Goal: Task Accomplishment & Management: Use online tool/utility

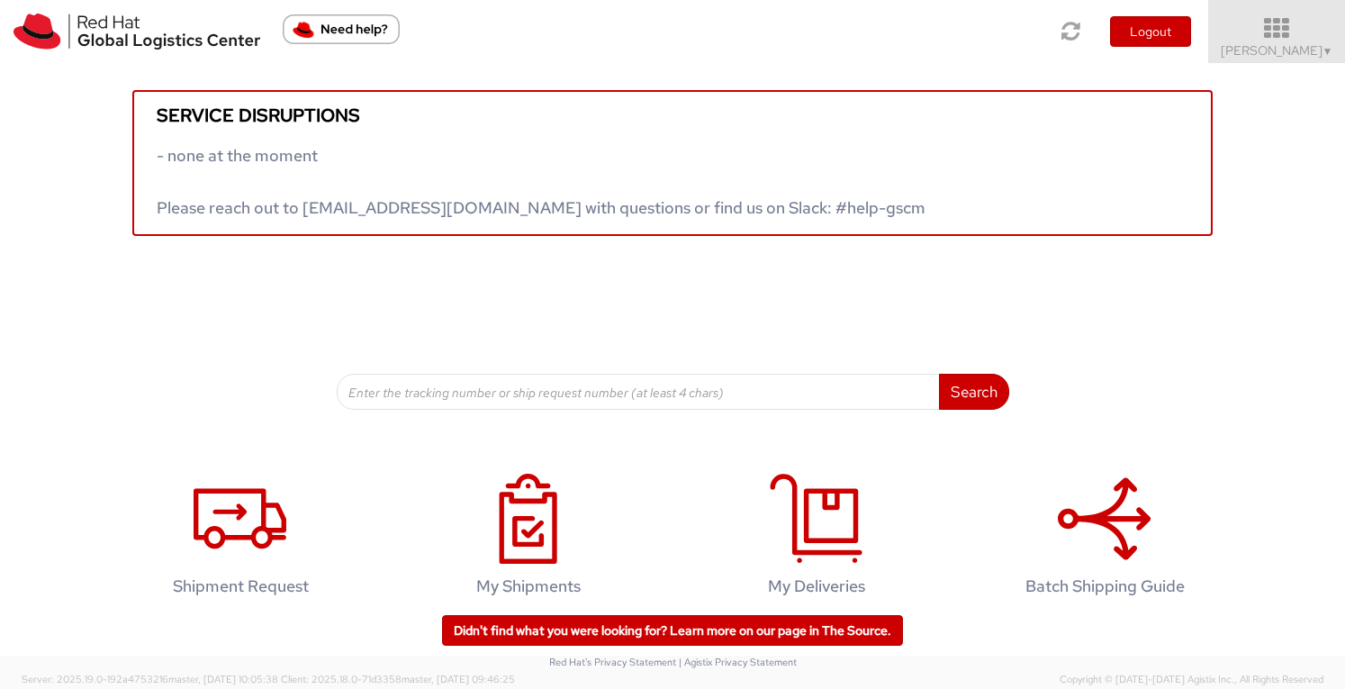
click at [1276, 38] on icon at bounding box center [1277, 28] width 158 height 25
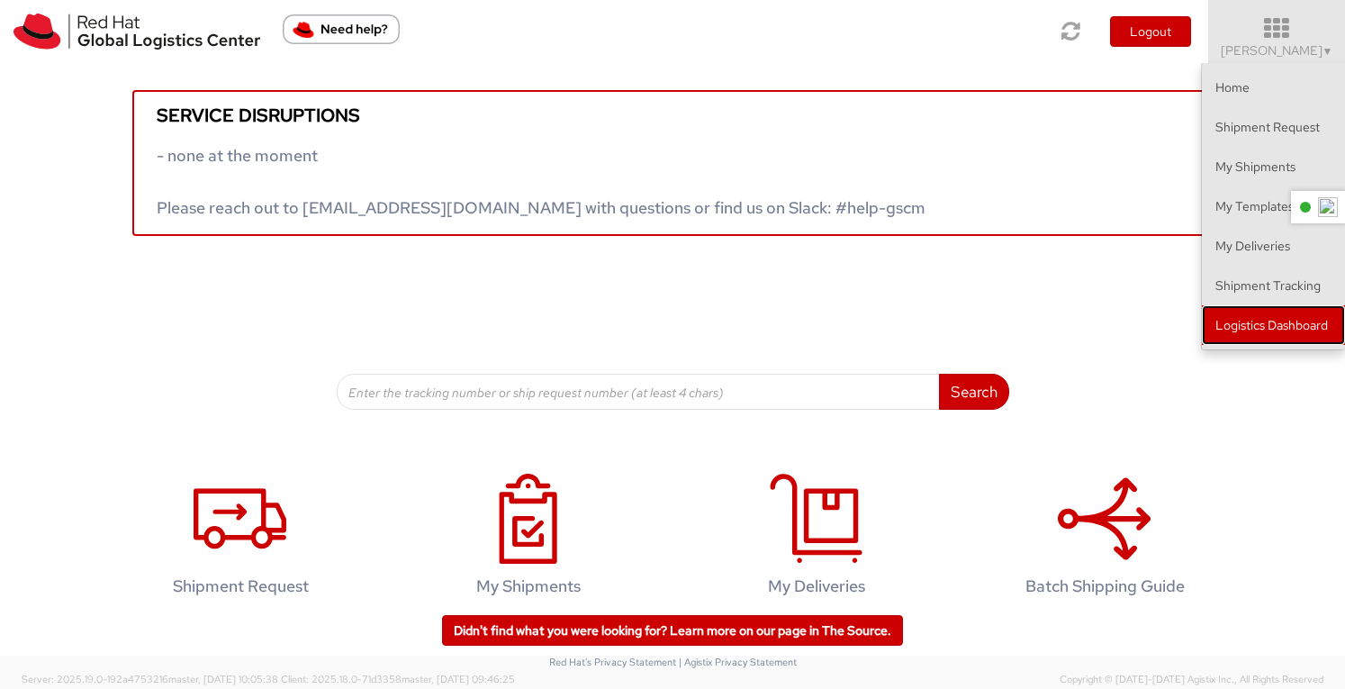
click at [1255, 320] on link "Logistics Dashboard" at bounding box center [1273, 325] width 143 height 40
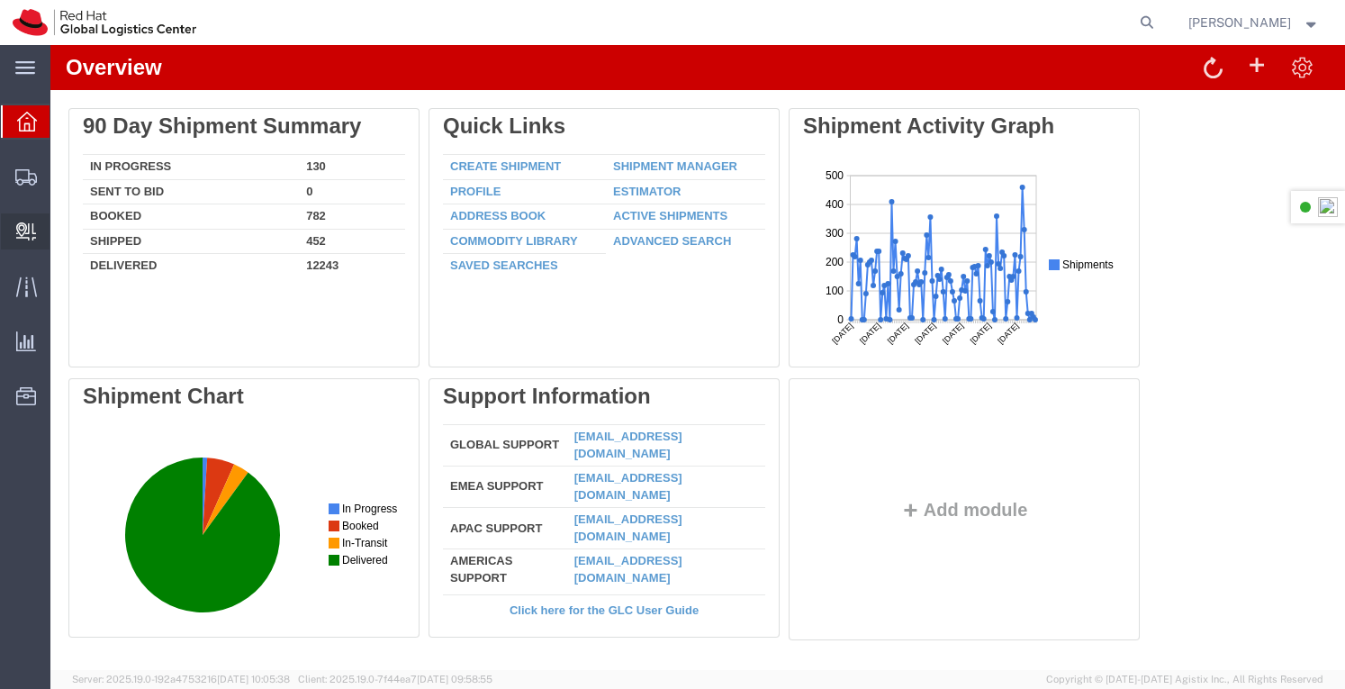
click at [0, 0] on span "Create Delivery" at bounding box center [0, 0] width 0 height 0
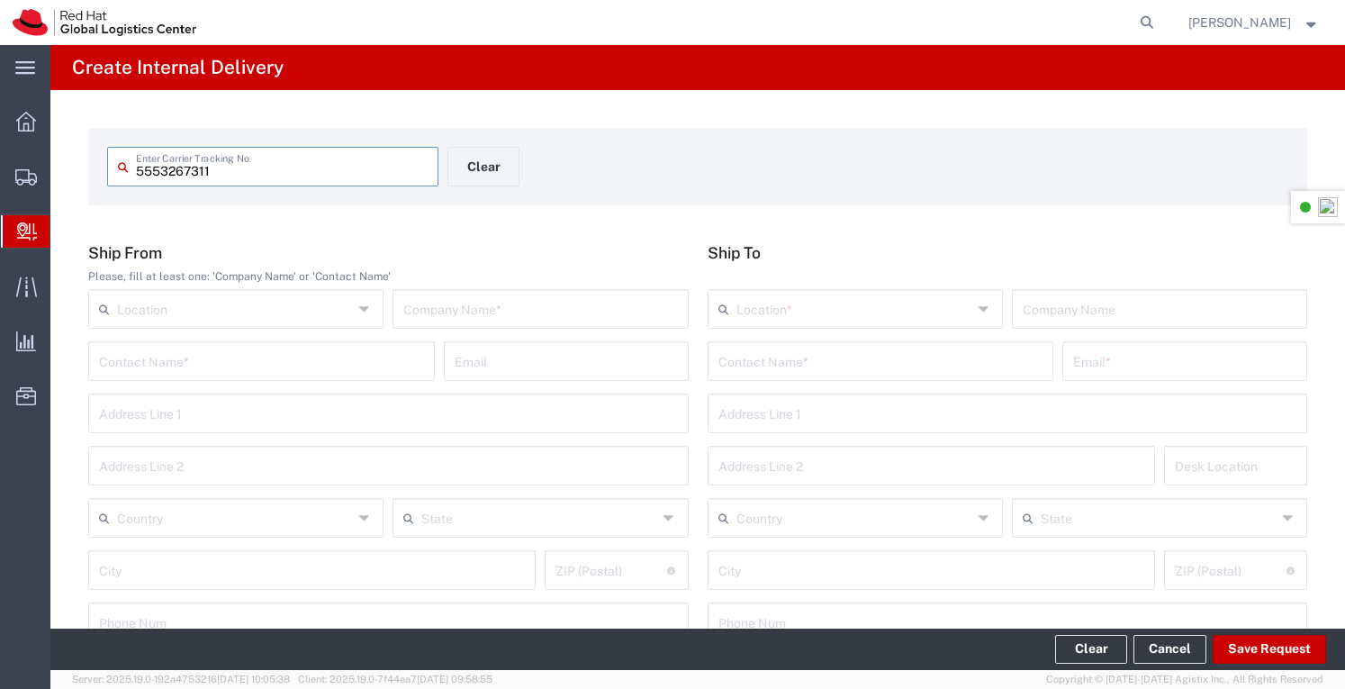
type input "5553267311"
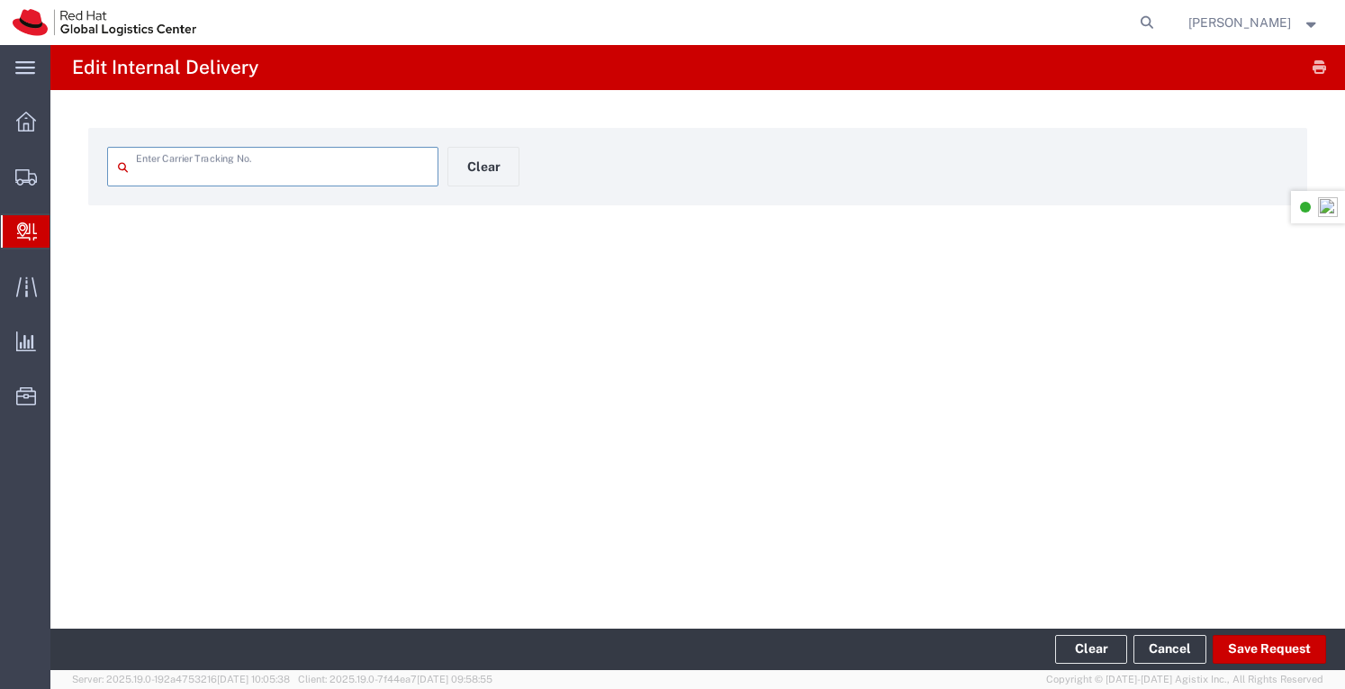
type input "5553267311"
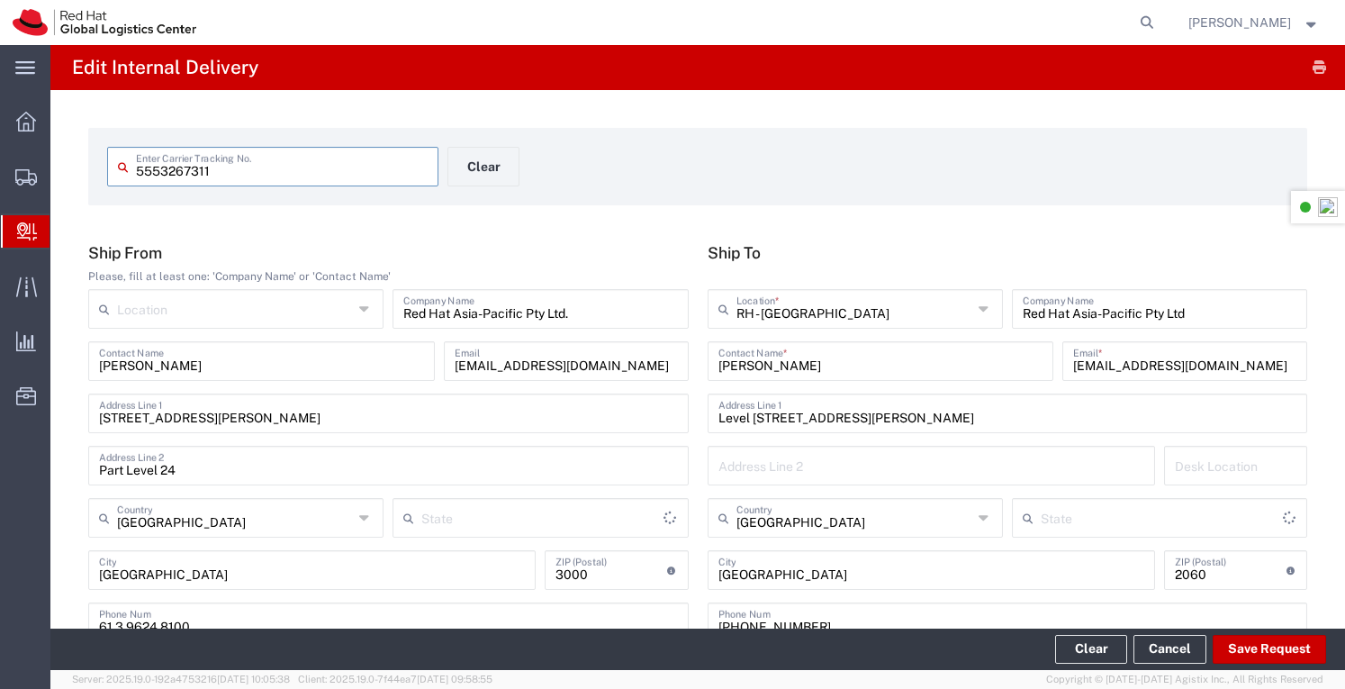
type input "Your Packaging"
type input "Victoria"
type input "Domestic Express"
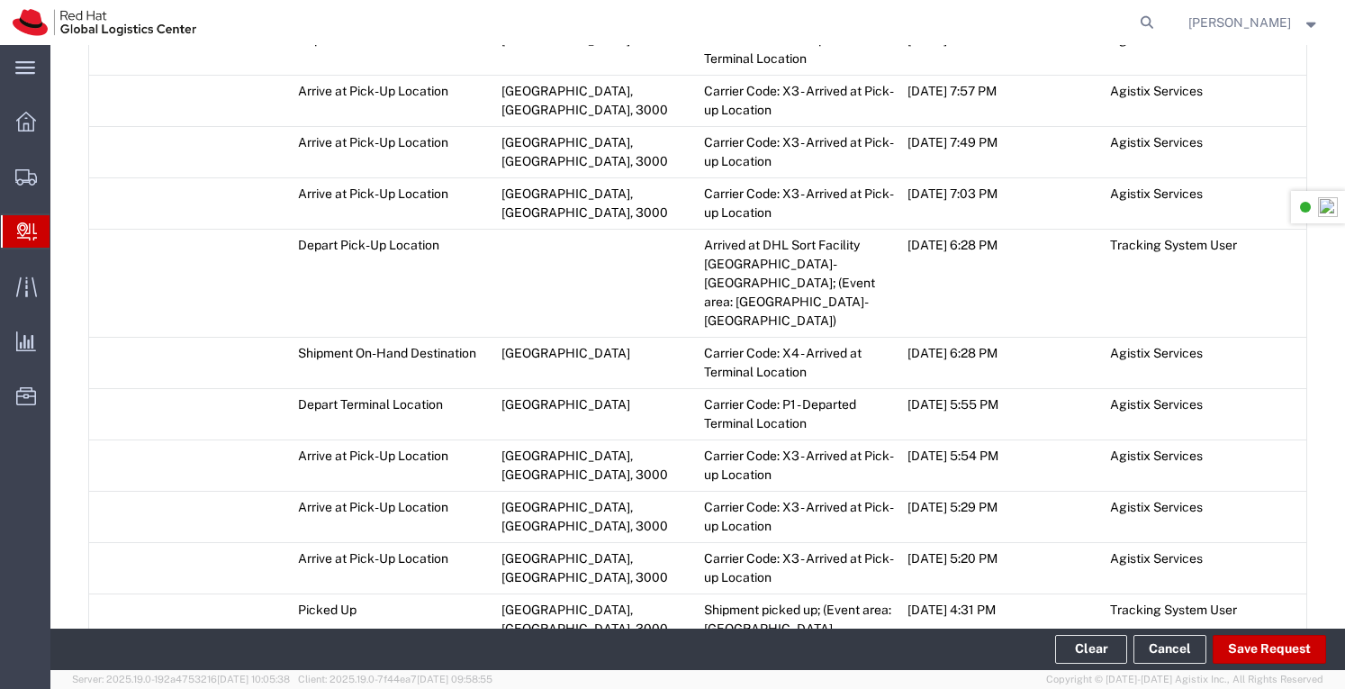
scroll to position [2334, 0]
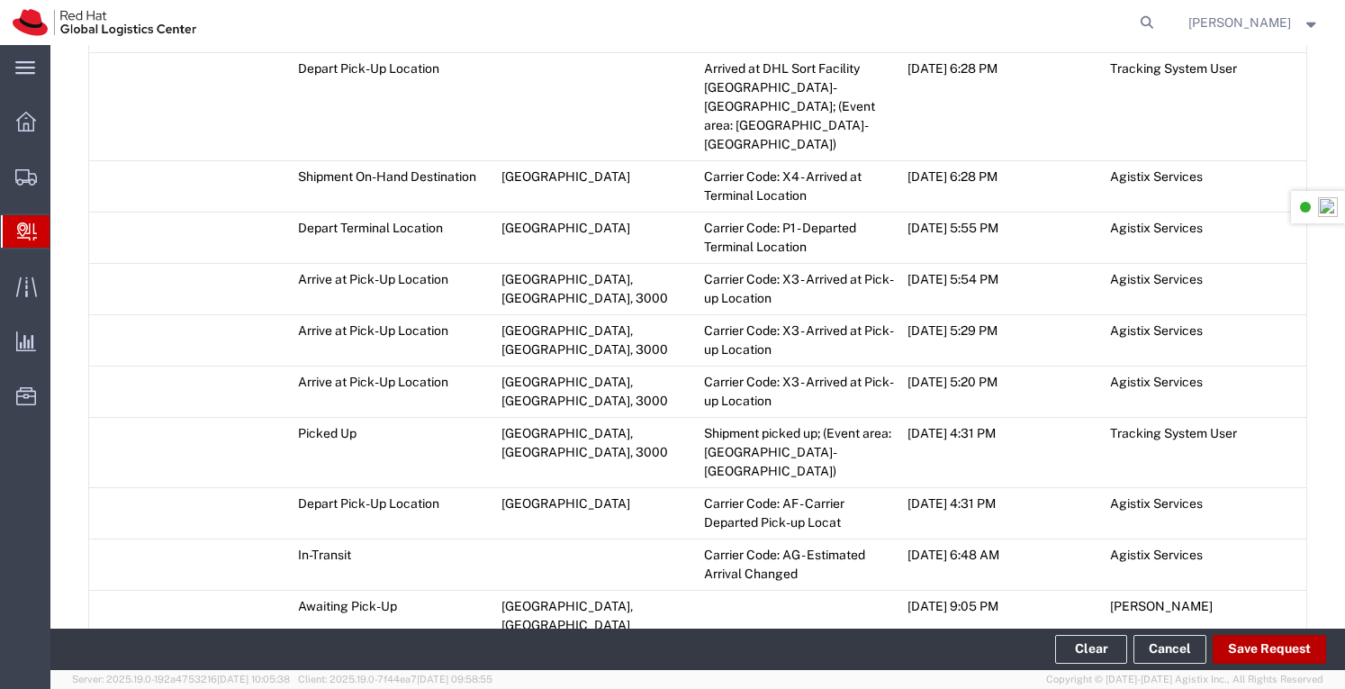
click at [1276, 651] on button "Save Request" at bounding box center [1268, 649] width 113 height 29
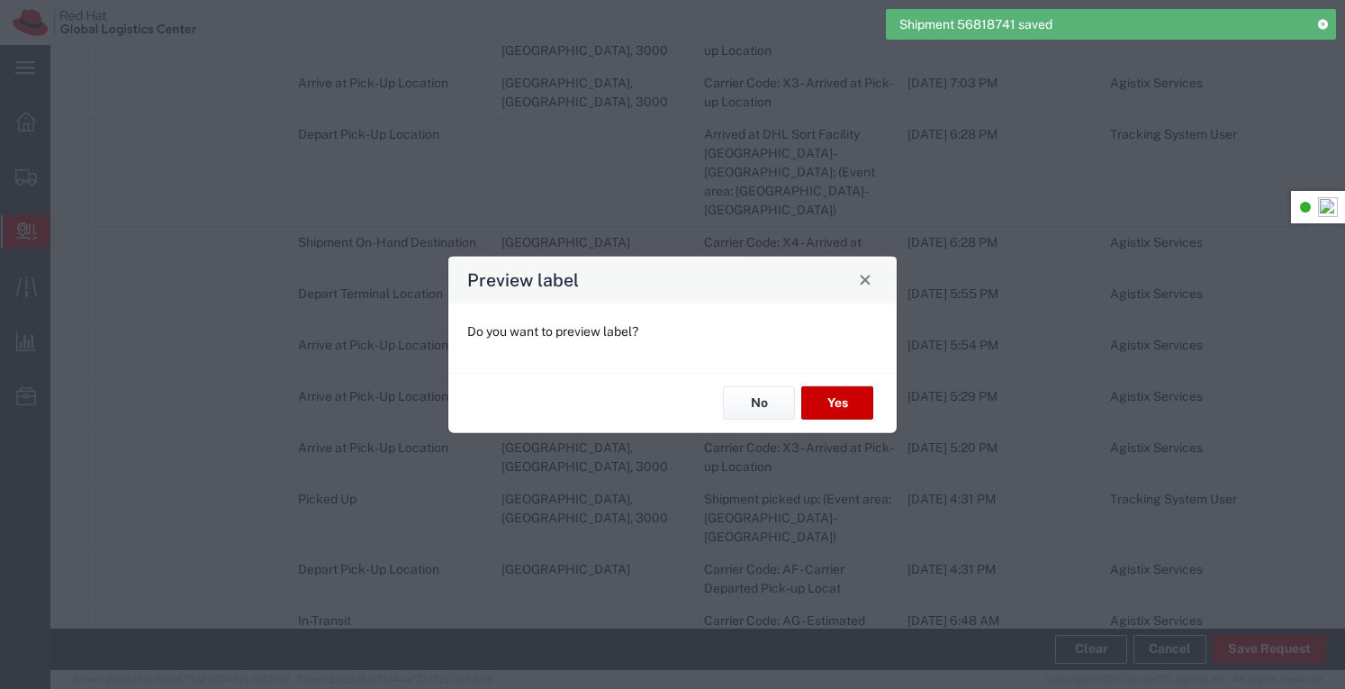
scroll to position [2367, 0]
type input "Your Packaging"
type input "Domestic Express"
click at [769, 410] on button "No" at bounding box center [759, 402] width 72 height 33
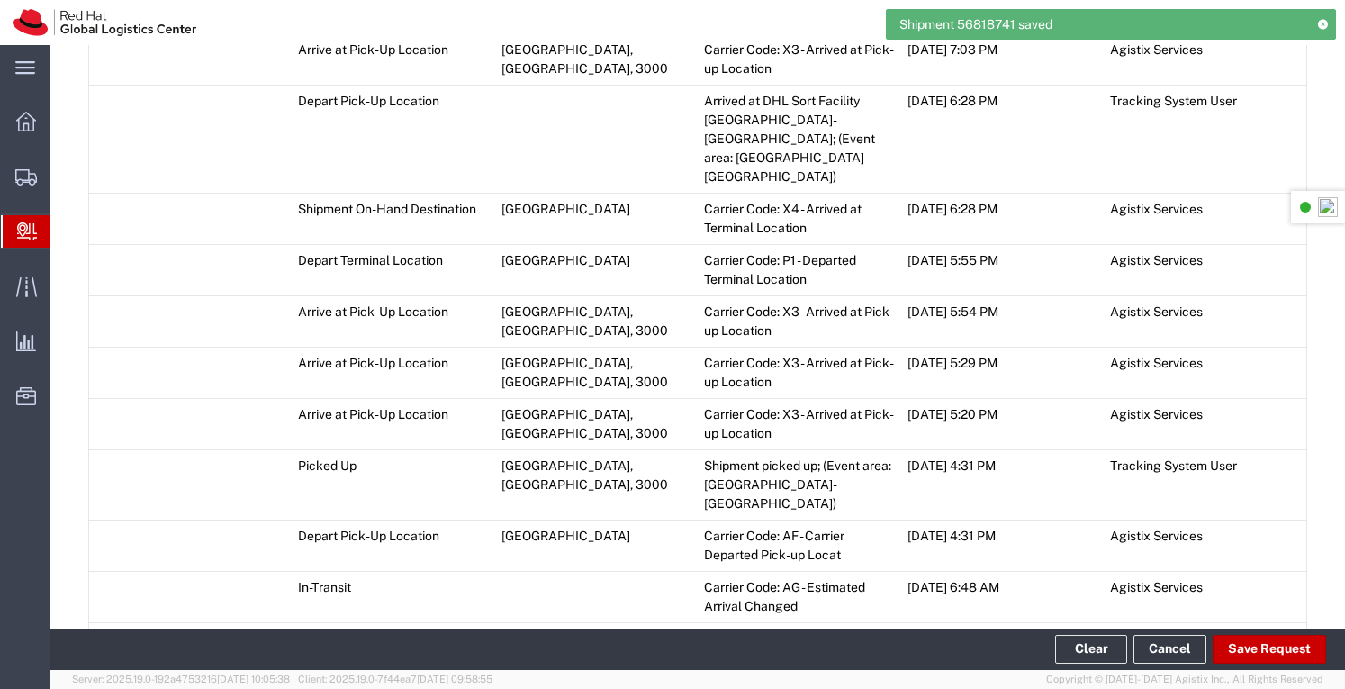
click at [192, 688] on span "Add Transit Event" at bounding box center [162, 696] width 102 height 14
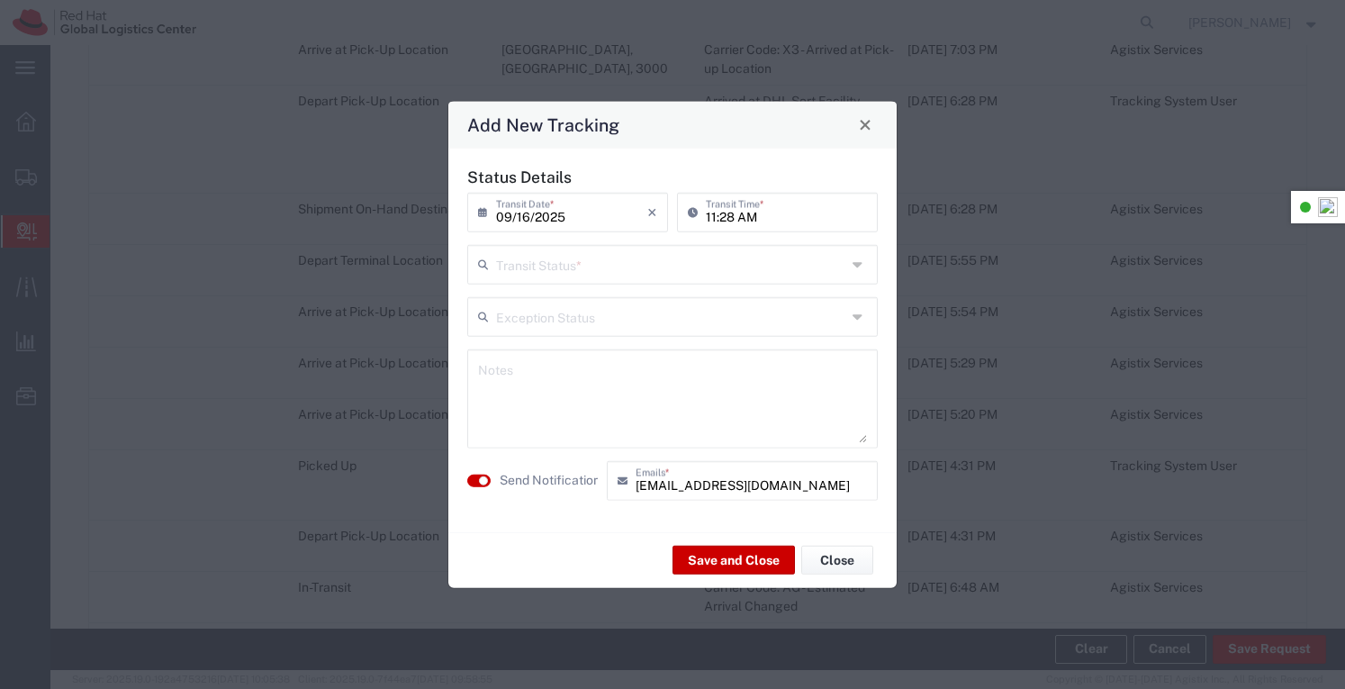
click at [856, 258] on icon at bounding box center [859, 263] width 14 height 29
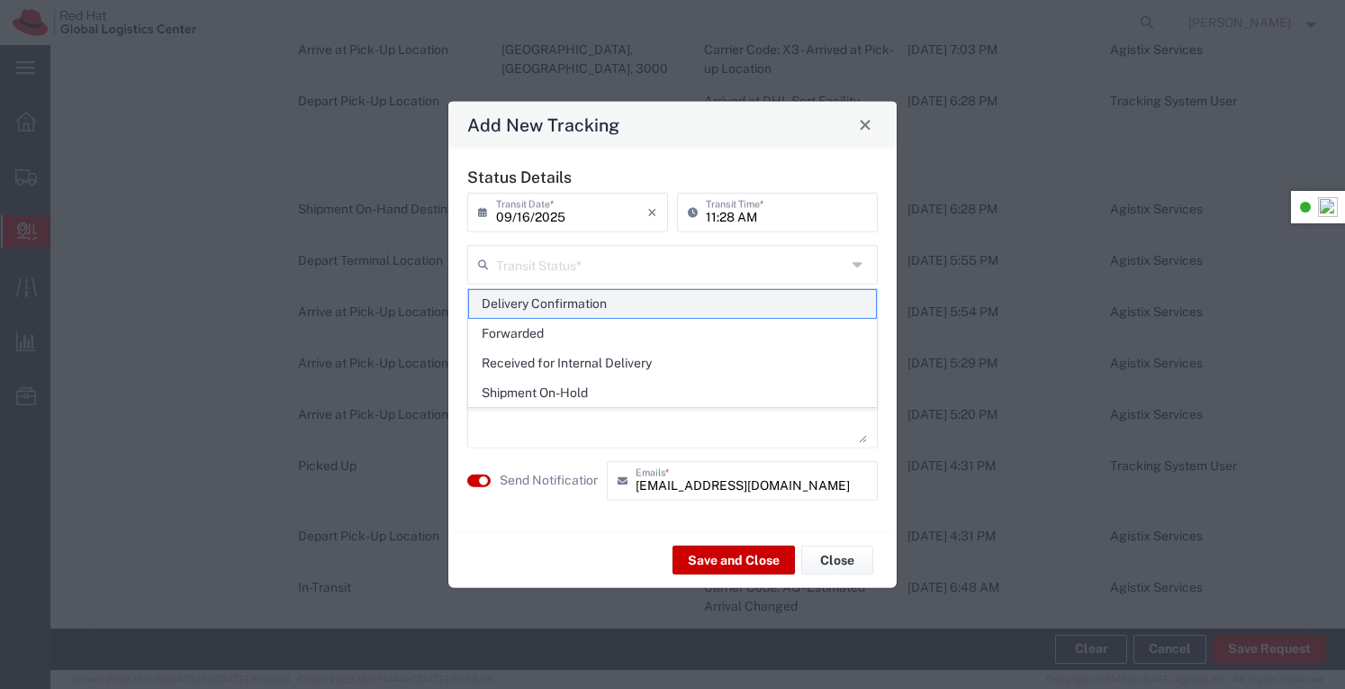
click at [576, 297] on span "Delivery Confirmation" at bounding box center [673, 304] width 408 height 28
type input "Delivery Confirmation"
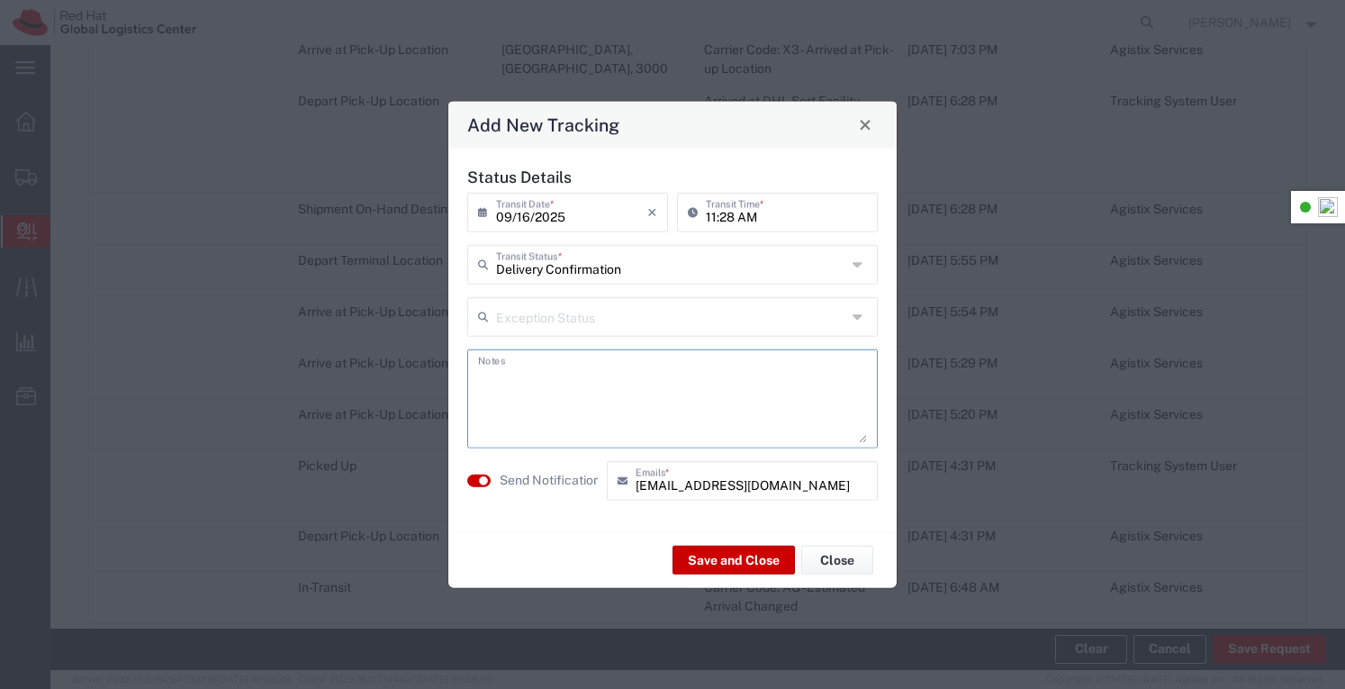
click at [545, 385] on textarea at bounding box center [672, 398] width 389 height 88
click at [488, 374] on textarea "Place in Interview room" at bounding box center [672, 398] width 389 height 88
click at [507, 375] on textarea "Place in Interview room" at bounding box center [672, 398] width 389 height 88
type textarea "Placed in Interview room"
click at [739, 563] on button "Save and Close" at bounding box center [733, 559] width 122 height 29
